Goal: Information Seeking & Learning: Understand process/instructions

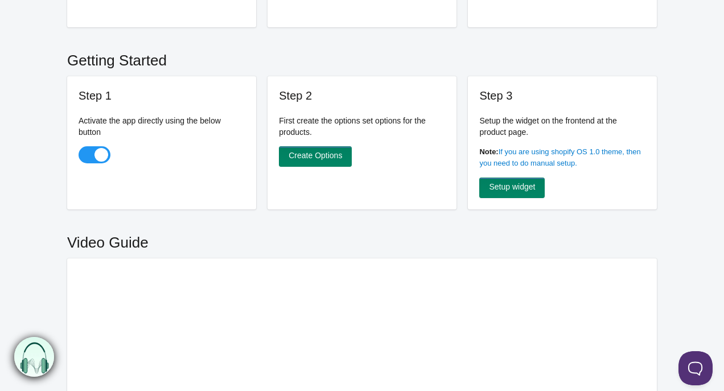
click at [411, 48] on h2 "Getting Started" at bounding box center [362, 58] width 590 height 38
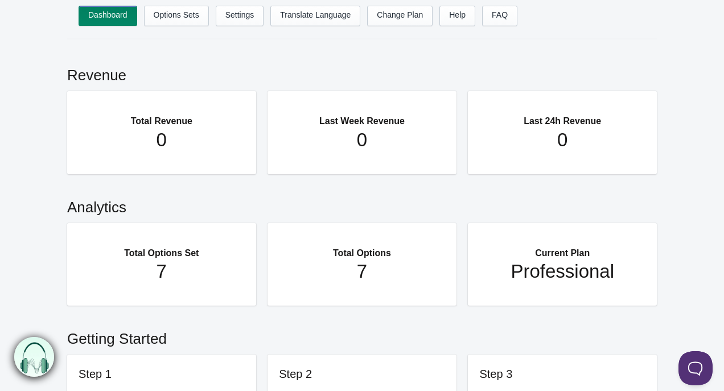
click at [358, 68] on h2 "Revenue" at bounding box center [362, 72] width 590 height 38
click at [236, 13] on link "Settings" at bounding box center [240, 16] width 48 height 20
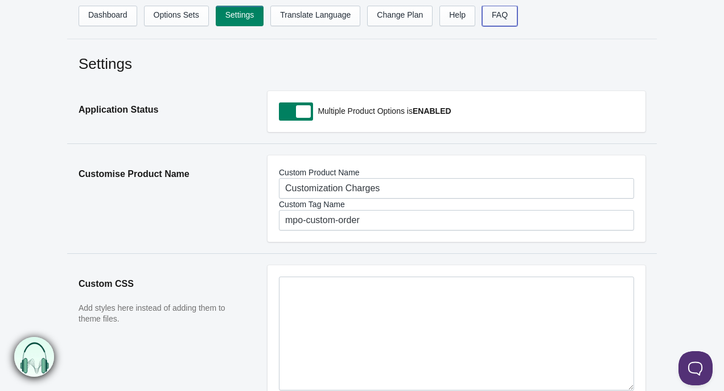
click at [509, 22] on link "FAQ" at bounding box center [499, 16] width 35 height 20
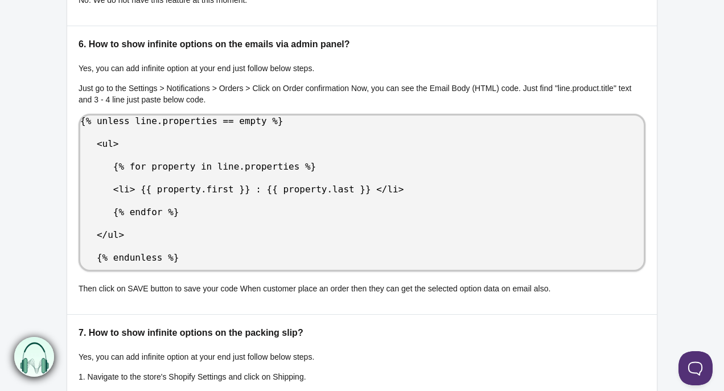
scroll to position [427, 0]
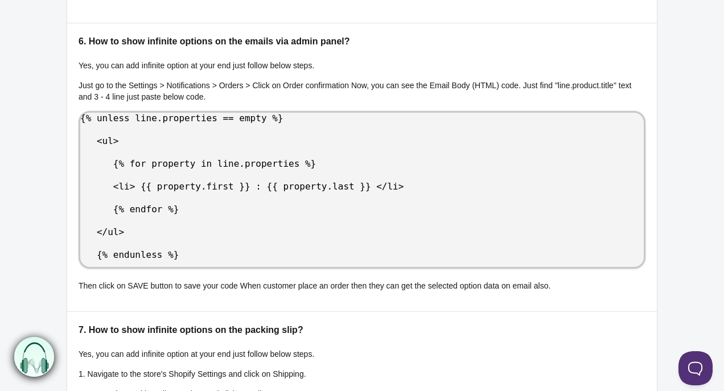
click at [205, 249] on xmp "{% unless line.properties == empty %} <ul> {% for property in line.properties %…" at bounding box center [362, 190] width 567 height 158
drag, startPoint x: 183, startPoint y: 279, endPoint x: 94, endPoint y: 142, distance: 164.2
click at [94, 142] on xmp "{% unless line.properties == empty %} <ul> {% for property in line.properties %…" at bounding box center [362, 190] width 567 height 158
copy xmp "{% unless line.properties == empty %} <ul> {% for property in line.properties %…"
click at [48, 126] on div "Frequently asked questions Here you will get the answers of your questions rega…" at bounding box center [362, 285] width 724 height 1316
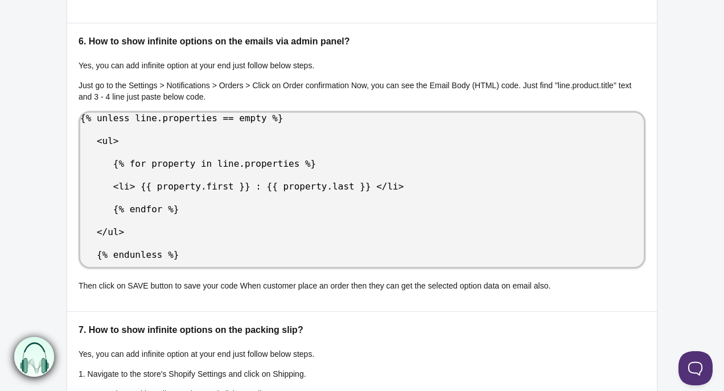
click at [27, 85] on div "Frequently asked questions Here you will get the answers of your questions rega…" at bounding box center [362, 285] width 724 height 1316
click at [37, 158] on div "Frequently asked questions Here you will get the answers of your questions rega…" at bounding box center [362, 285] width 724 height 1316
drag, startPoint x: 638, startPoint y: 85, endPoint x: 579, endPoint y: 83, distance: 59.3
click at [579, 83] on p "Just go to the Settings > Notifications > Orders > Click on Order confirmation …" at bounding box center [362, 91] width 567 height 23
copy p "line.product.title"
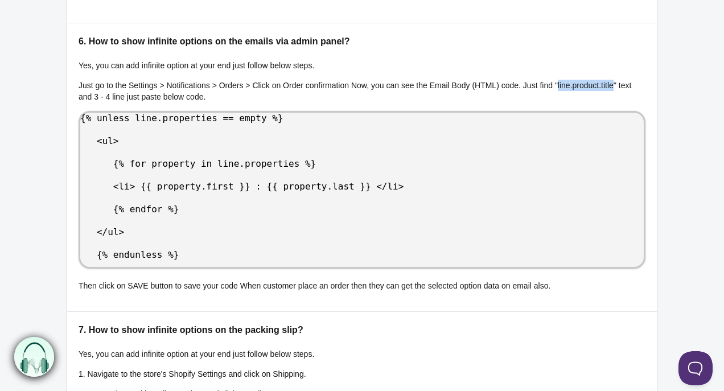
copy p "line.product.title"
click at [360, 52] on div "6. How to show infinite options on the emails via admin panel? Yes, you can add…" at bounding box center [362, 167] width 567 height 265
drag, startPoint x: 183, startPoint y: 278, endPoint x: 98, endPoint y: 139, distance: 162.7
click at [98, 139] on xmp "{% unless line.properties == empty %} <ul> {% for property in line.properties %…" at bounding box center [362, 190] width 567 height 158
copy xmp "{% unless line.properties == empty %} <ul> {% for property in line.properties %…"
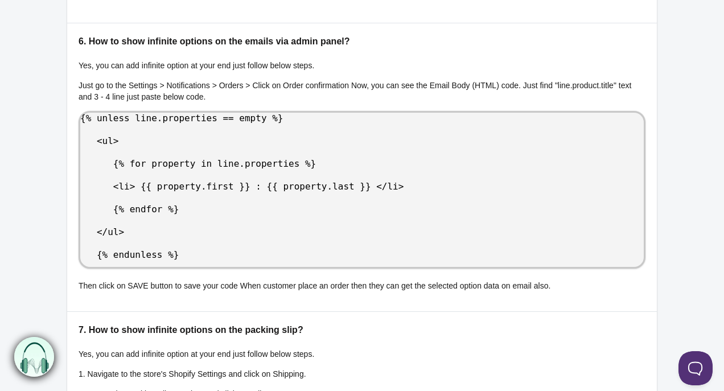
click at [218, 111] on xmp "{% unless line.properties == empty %} <ul> {% for property in line.properties %…" at bounding box center [362, 190] width 567 height 158
click at [45, 93] on div "Frequently asked questions Here you will get the answers of your questions rega…" at bounding box center [362, 285] width 724 height 1316
click at [37, 74] on div "Frequently asked questions Here you will get the answers of your questions rega…" at bounding box center [362, 285] width 724 height 1316
click at [34, 101] on div "Frequently asked questions Here you will get the answers of your questions rega…" at bounding box center [362, 285] width 724 height 1316
click at [275, 110] on div "6. How to show infinite options on the emails via admin panel? Yes, you can add…" at bounding box center [362, 167] width 567 height 265
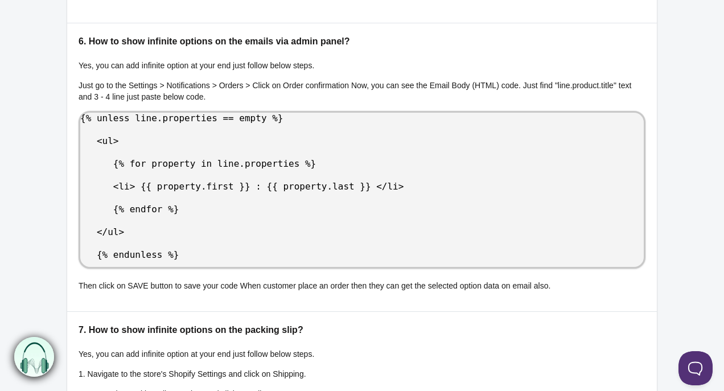
click at [398, 154] on xmp "{% unless line.properties == empty %} <ul> {% for property in line.properties %…" at bounding box center [362, 190] width 567 height 158
drag, startPoint x: 188, startPoint y: 277, endPoint x: 97, endPoint y: 138, distance: 166.5
click at [97, 138] on xmp "{% unless line.properties == empty %} <ul> {% for property in line.properties %…" at bounding box center [362, 190] width 567 height 158
